Goal: Contribute content: Contribute content

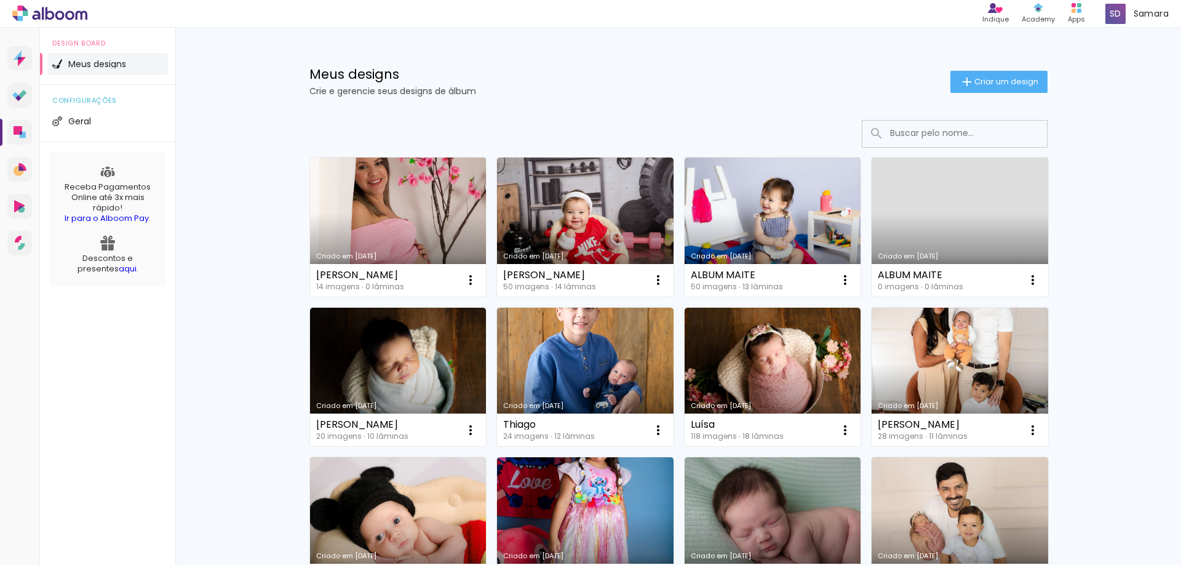
click at [413, 198] on link "Criado em [DATE]" at bounding box center [398, 226] width 177 height 139
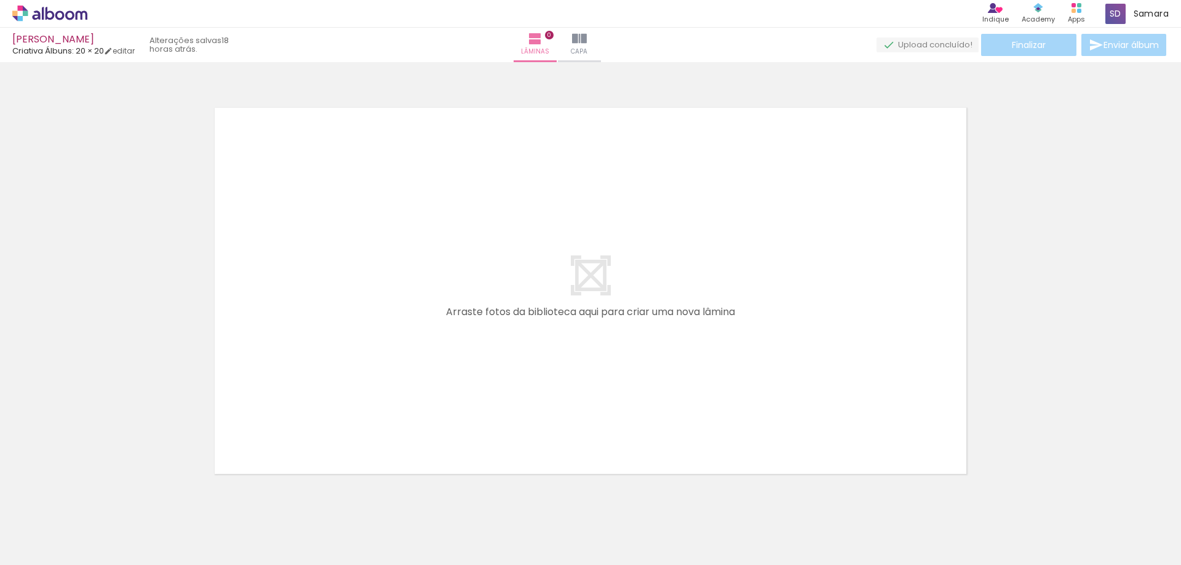
click at [57, 544] on span "Adicionar Fotos" at bounding box center [43, 548] width 37 height 14
click at [0, 0] on input "file" at bounding box center [0, 0] width 0 height 0
click at [53, 557] on paper-button "Adicionar Fotos" at bounding box center [38, 548] width 60 height 20
click at [0, 0] on input "file" at bounding box center [0, 0] width 0 height 0
click at [47, 547] on span "Adicionar Fotos" at bounding box center [43, 548] width 37 height 14
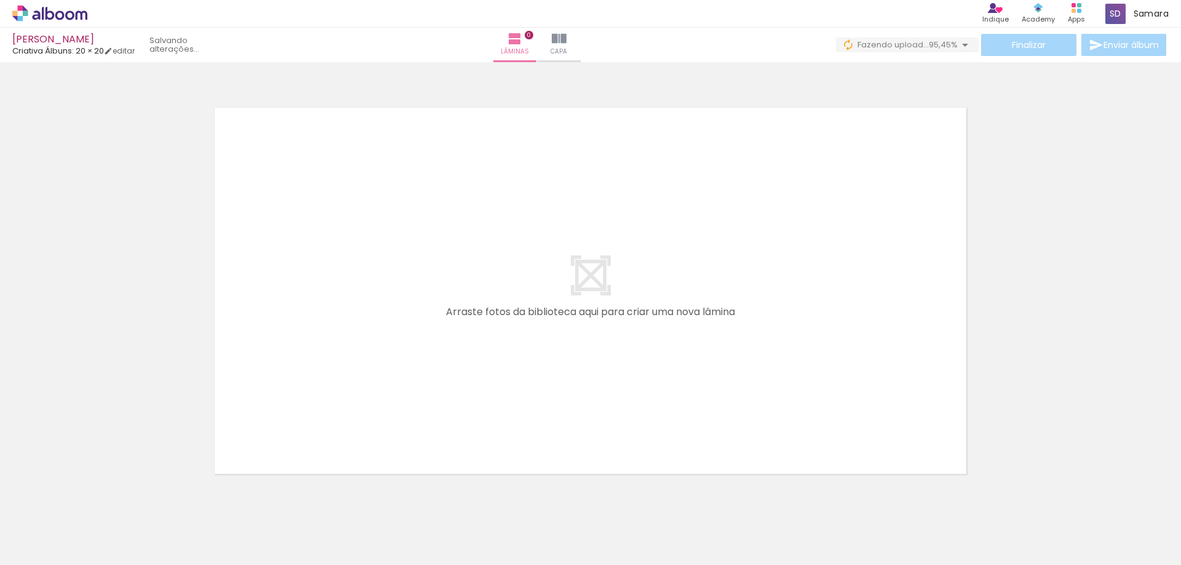
click at [0, 0] on input "file" at bounding box center [0, 0] width 0 height 0
click at [25, 551] on iron-icon at bounding box center [17, 548] width 15 height 15
click at [0, 0] on input "file" at bounding box center [0, 0] width 0 height 0
click at [52, 542] on span "Adicionar Fotos" at bounding box center [43, 548] width 37 height 14
click at [0, 0] on input "file" at bounding box center [0, 0] width 0 height 0
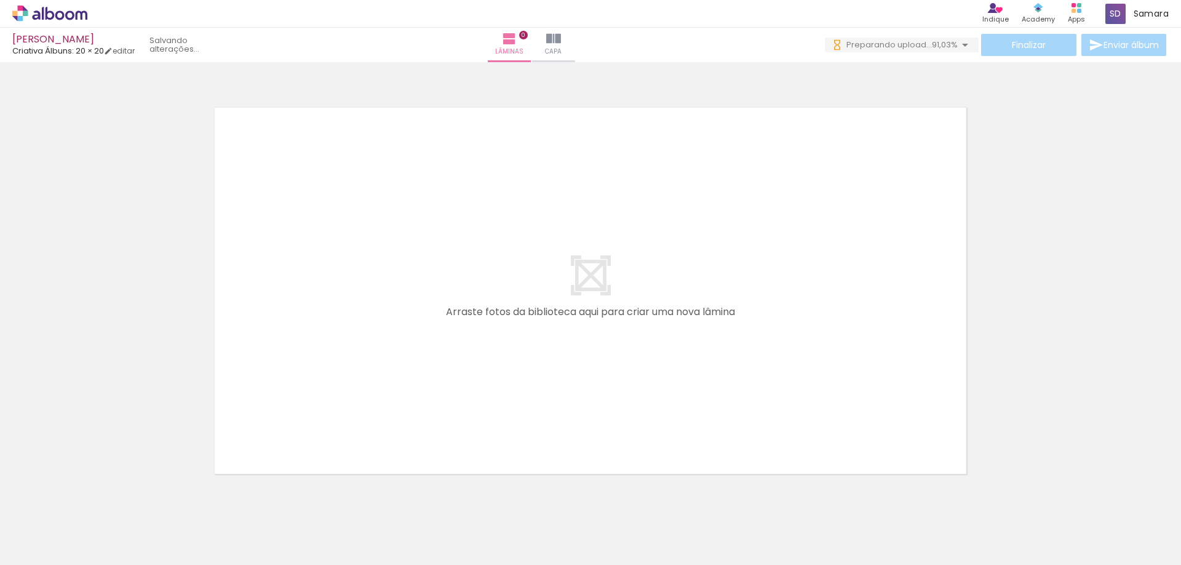
click at [52, 555] on paper-button "Adicionar Fotos" at bounding box center [38, 548] width 60 height 20
click at [0, 0] on input "file" at bounding box center [0, 0] width 0 height 0
click at [48, 548] on span "Adicionar Fotos" at bounding box center [43, 548] width 37 height 14
click at [0, 0] on input "file" at bounding box center [0, 0] width 0 height 0
click at [905, 47] on quentale-upload-monitor at bounding box center [928, 45] width 102 height 15
